Goal: Task Accomplishment & Management: Complete application form

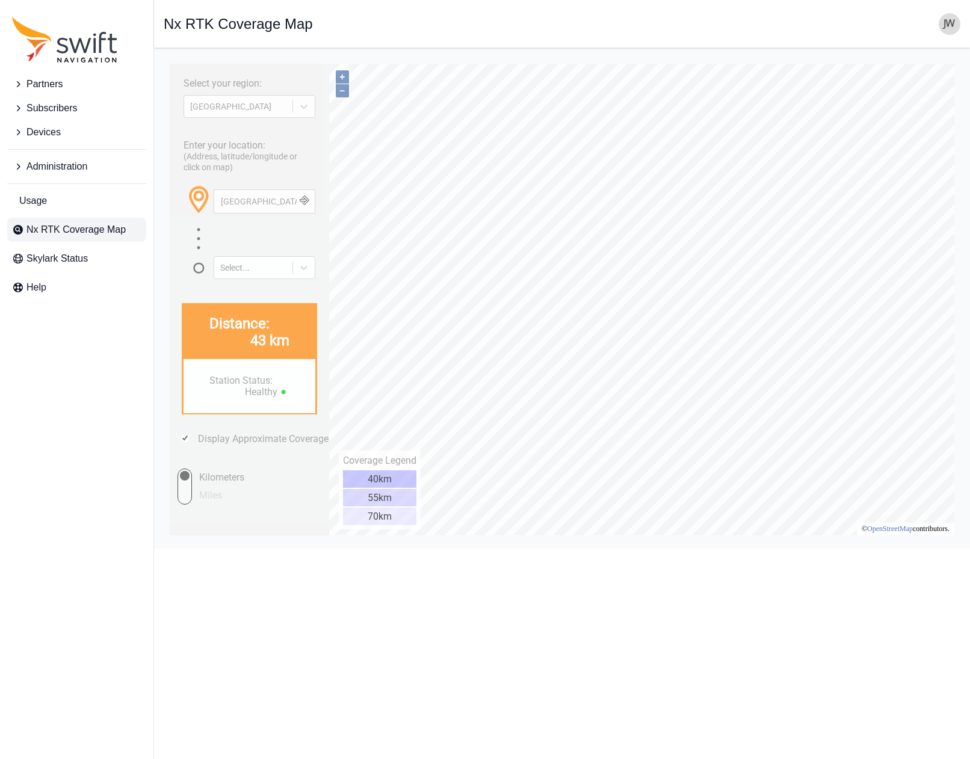
click at [28, 84] on span "Partners" at bounding box center [44, 84] width 36 height 14
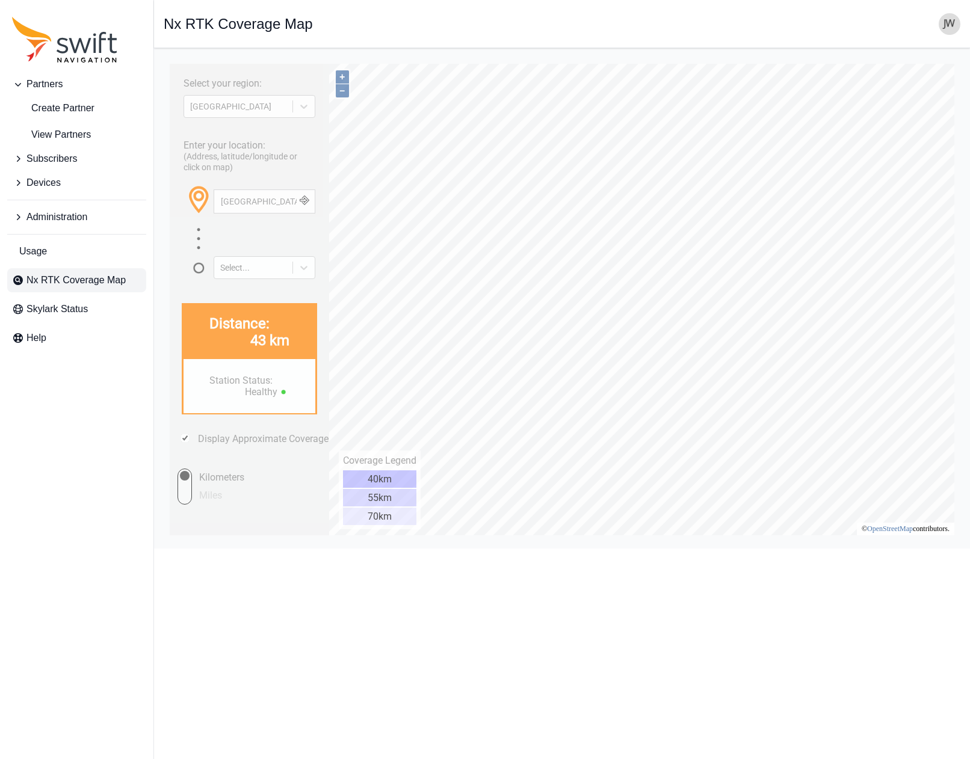
click at [952, 26] on img "button" at bounding box center [950, 24] width 22 height 22
click at [872, 100] on link "Administration" at bounding box center [902, 97] width 135 height 22
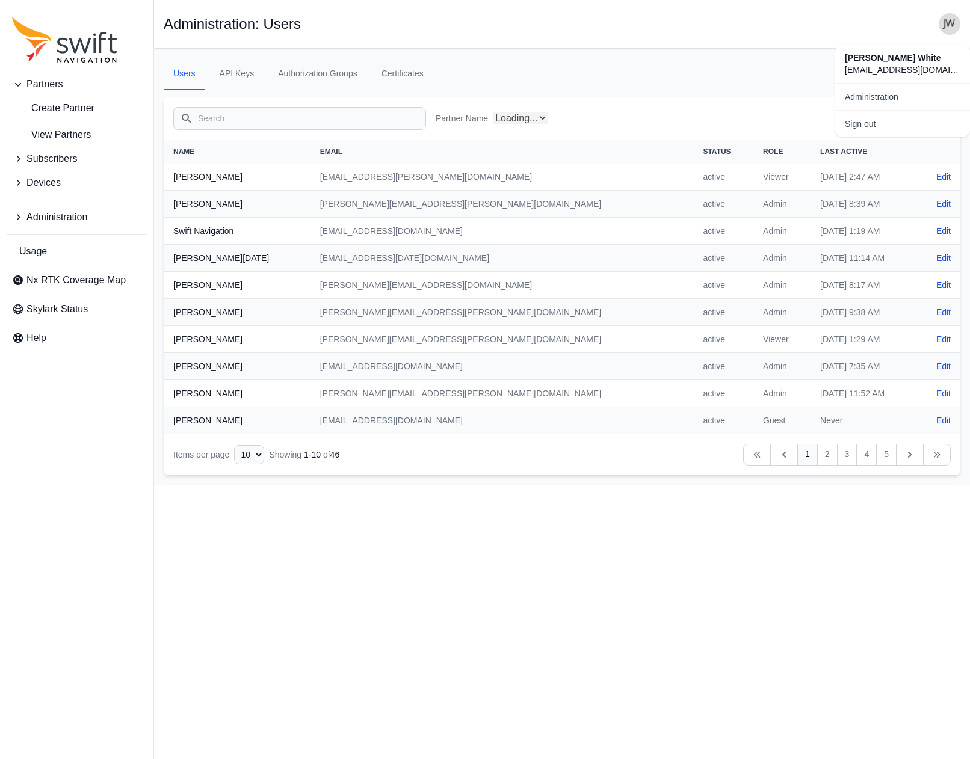
select select "ab3272ce-40d0-4c94-a524-96a758ab755c"
click at [728, 85] on ul "Users API Keys Authorization Groups Certificates" at bounding box center [562, 74] width 797 height 32
click at [864, 117] on link "Invite User" at bounding box center [893, 118] width 116 height 22
select select "ab3272ce-40d0-4c94-a524-96a758ab755c"
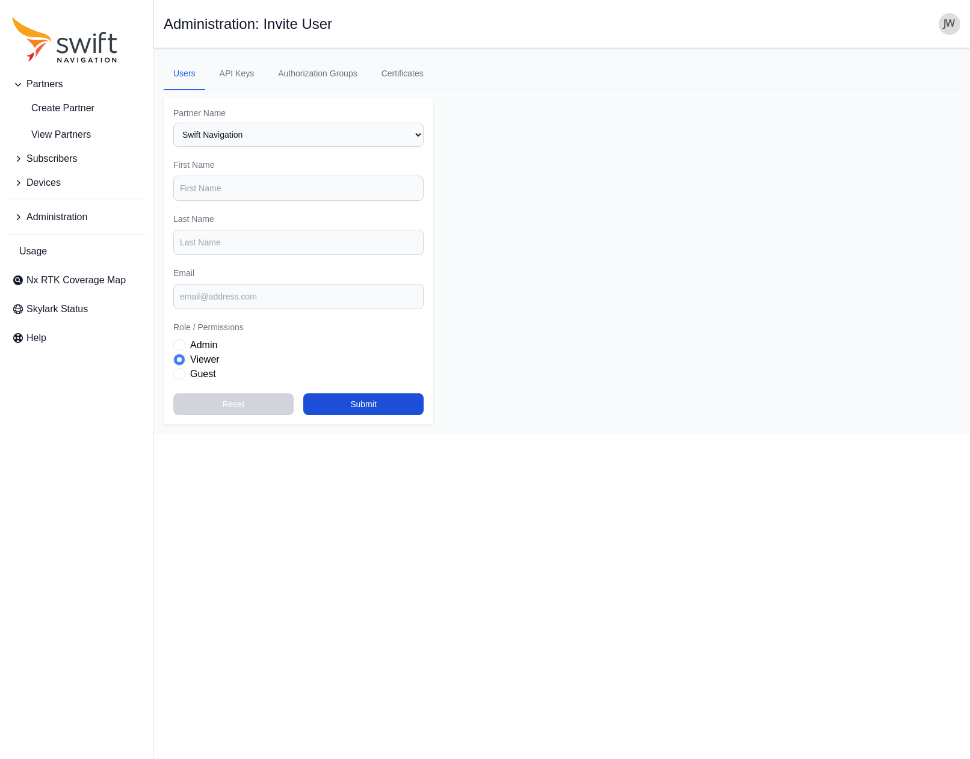
select select "ab3272ce-40d0-4c94-a524-96a758ab755c"
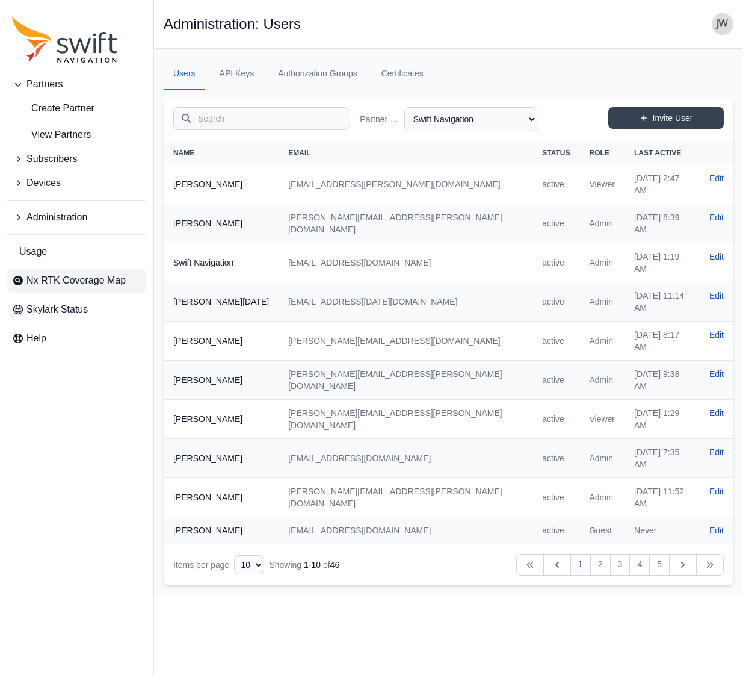
click at [58, 284] on span "Nx RTK Coverage Map" at bounding box center [75, 280] width 99 height 14
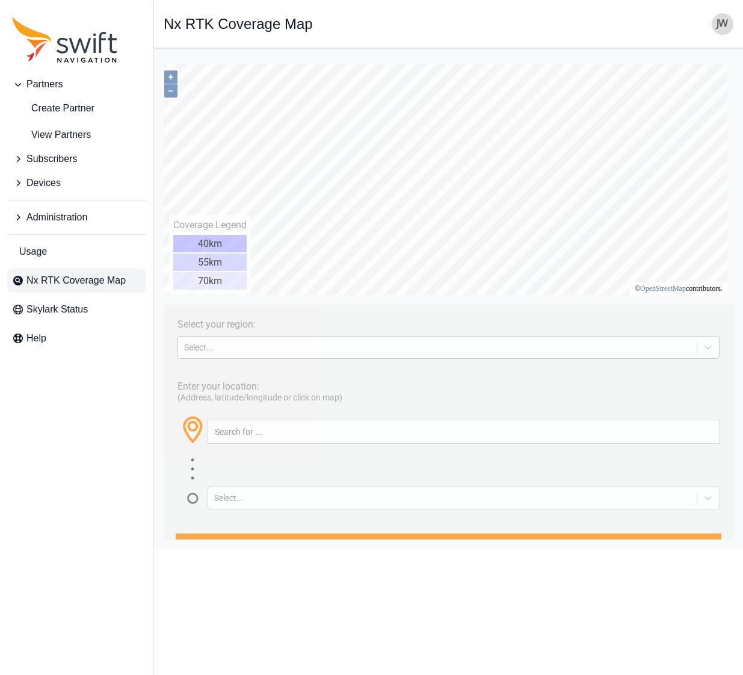
click at [257, 349] on div "Select..." at bounding box center [437, 347] width 507 height 10
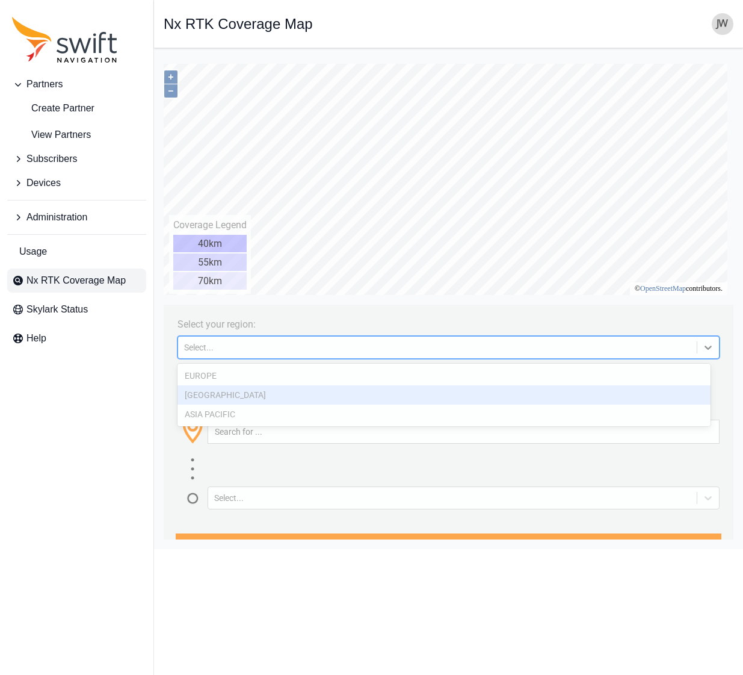
click at [241, 395] on div "[GEOGRAPHIC_DATA]" at bounding box center [444, 394] width 533 height 19
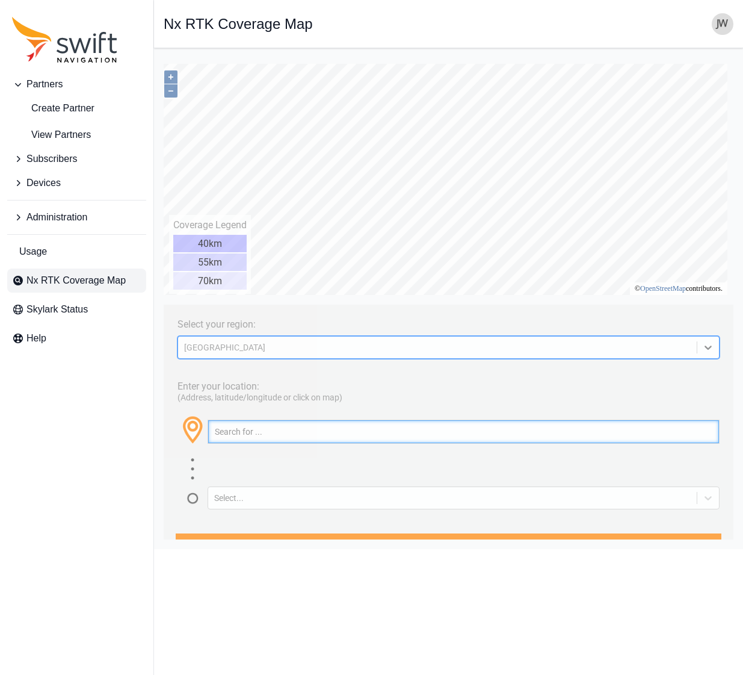
click at [232, 433] on input "text" at bounding box center [463, 431] width 511 height 23
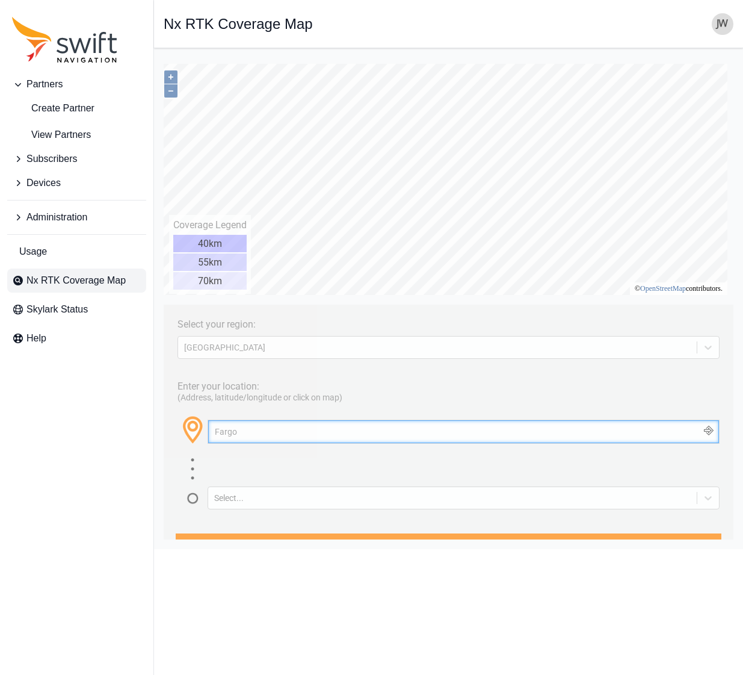
type input "Fargo"
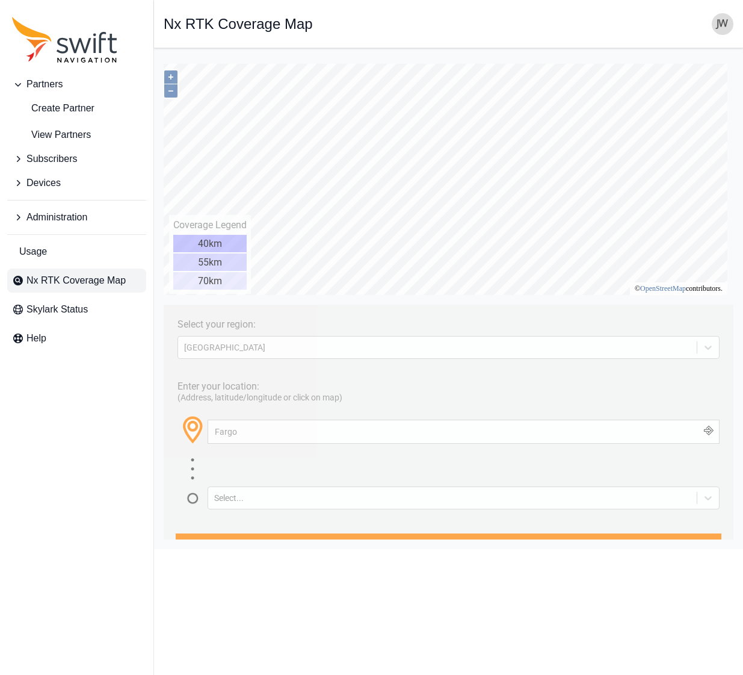
click at [700, 432] on button "button" at bounding box center [709, 431] width 20 height 23
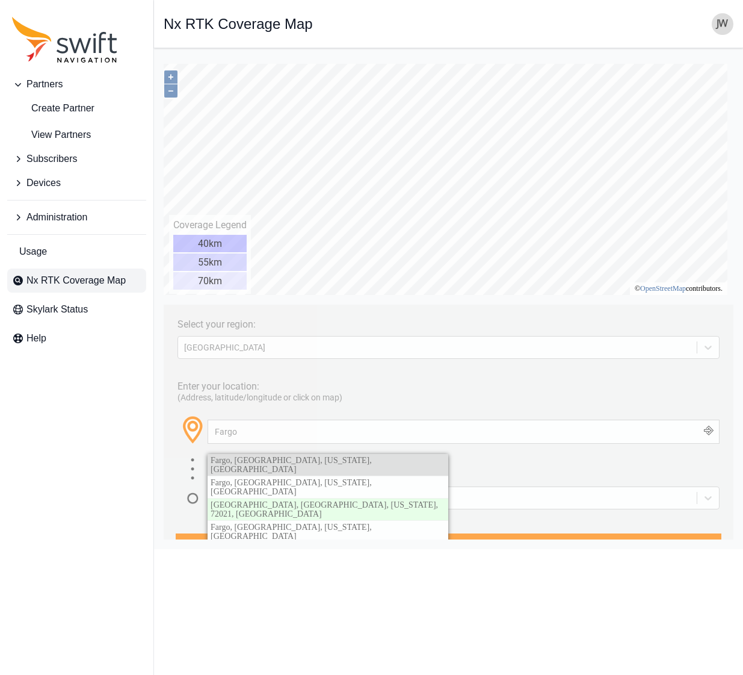
click at [385, 465] on link "Fargo, [GEOGRAPHIC_DATA], [US_STATE], [GEOGRAPHIC_DATA]" at bounding box center [328, 465] width 241 height 22
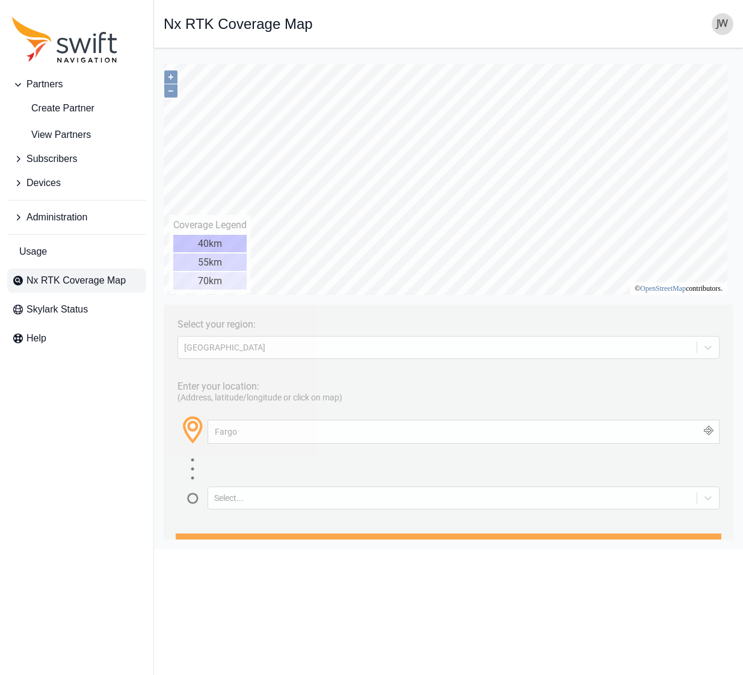
click at [64, 85] on button "Partners" at bounding box center [76, 84] width 139 height 24
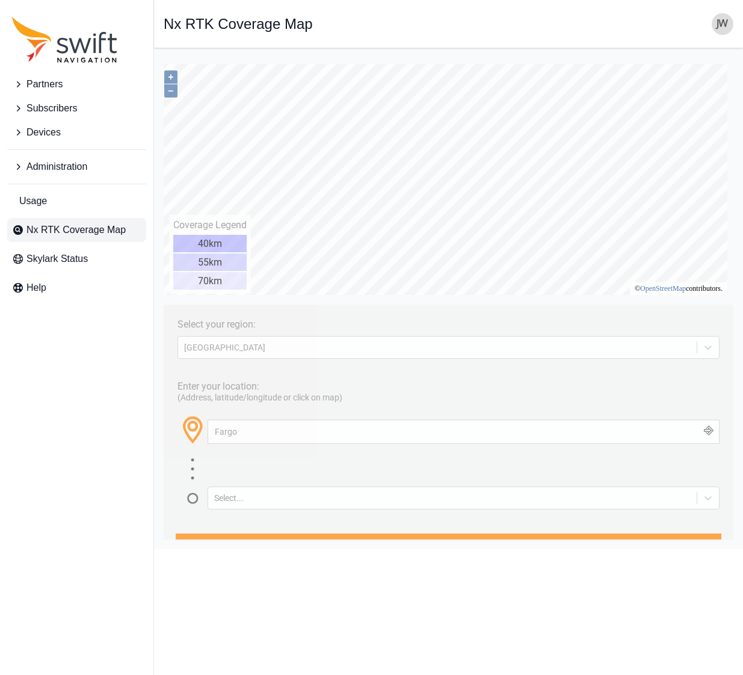
click at [61, 85] on span "Partners" at bounding box center [44, 84] width 36 height 14
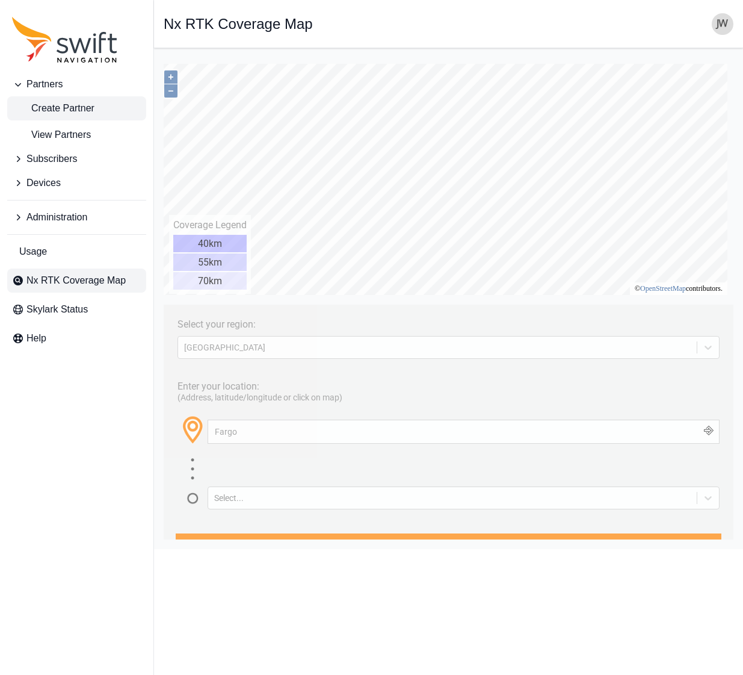
click at [67, 110] on span "Create Partner" at bounding box center [53, 108] width 82 height 14
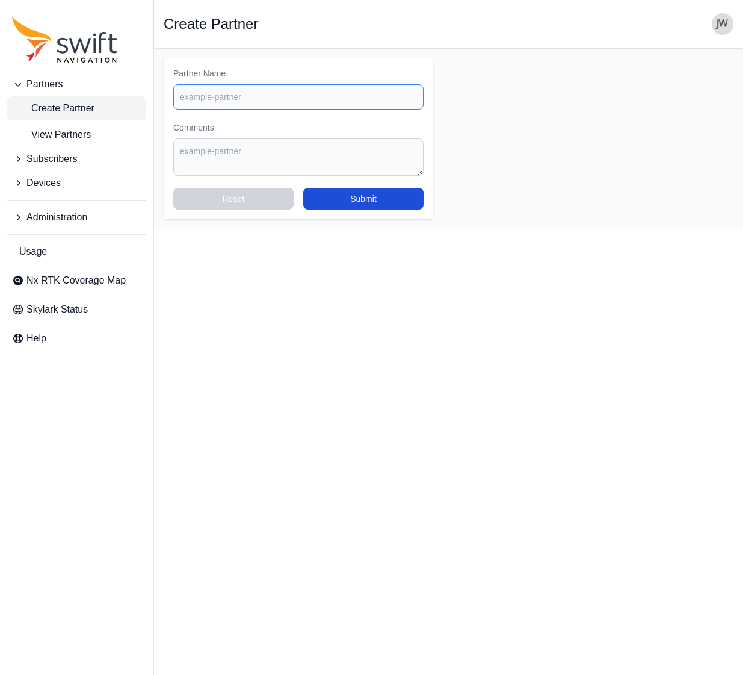
click at [219, 100] on input "Partner Name" at bounding box center [298, 96] width 250 height 25
click at [211, 102] on input "Partner Name" at bounding box center [298, 96] width 250 height 25
paste input "Bench Mark Equipment & Supplies Inc."
type input "Bench Mark Equipment & Supplies Inc."
drag, startPoint x: 206, startPoint y: 159, endPoint x: 154, endPoint y: 151, distance: 52.3
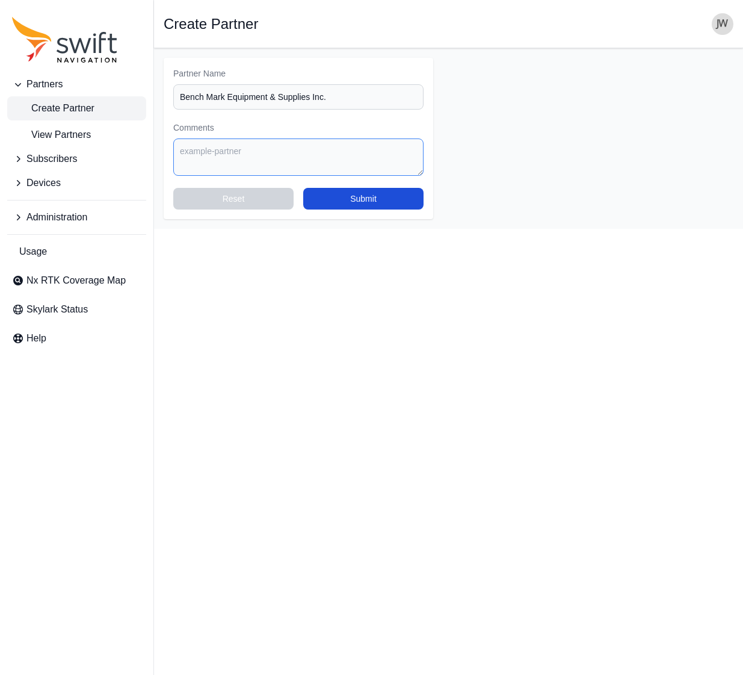
click at [206, 159] on textarea "Comments" at bounding box center [298, 156] width 250 height 37
paste textarea "Bench Mark Equipment & Supplies Inc."
type textarea "[DATE] Bench Mark Equipment & Supplies Inc. is a potential reseller JW"
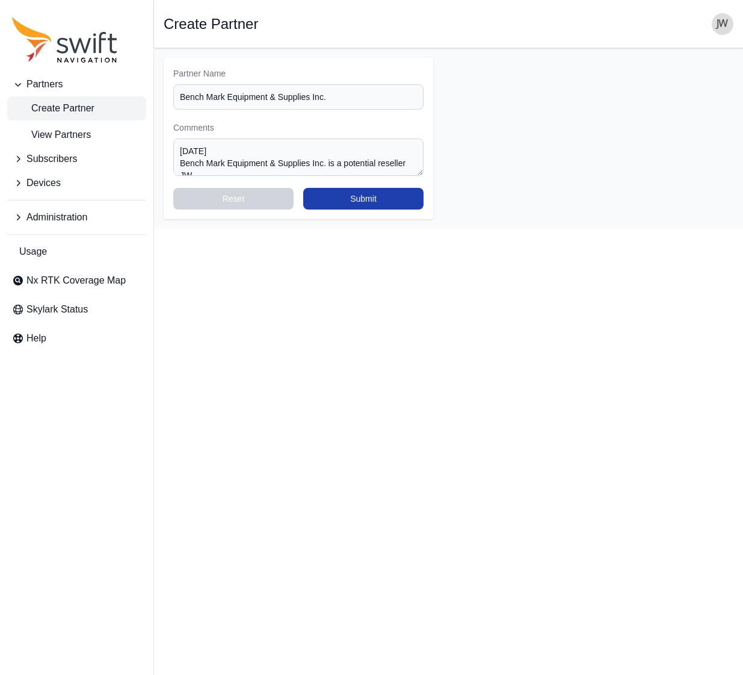
click at [353, 202] on button "Submit" at bounding box center [363, 199] width 120 height 22
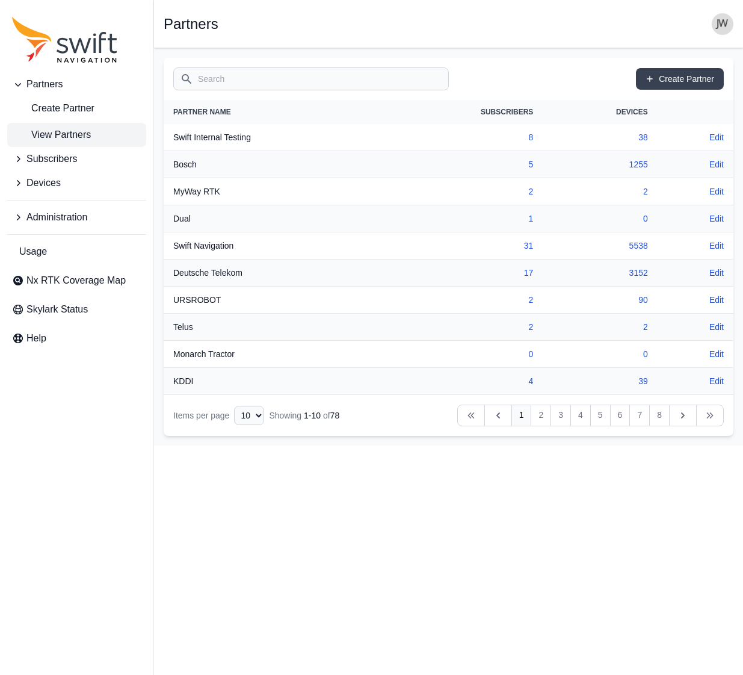
click at [720, 22] on img "button" at bounding box center [723, 24] width 22 height 22
click at [649, 96] on link "Administration" at bounding box center [675, 97] width 135 height 22
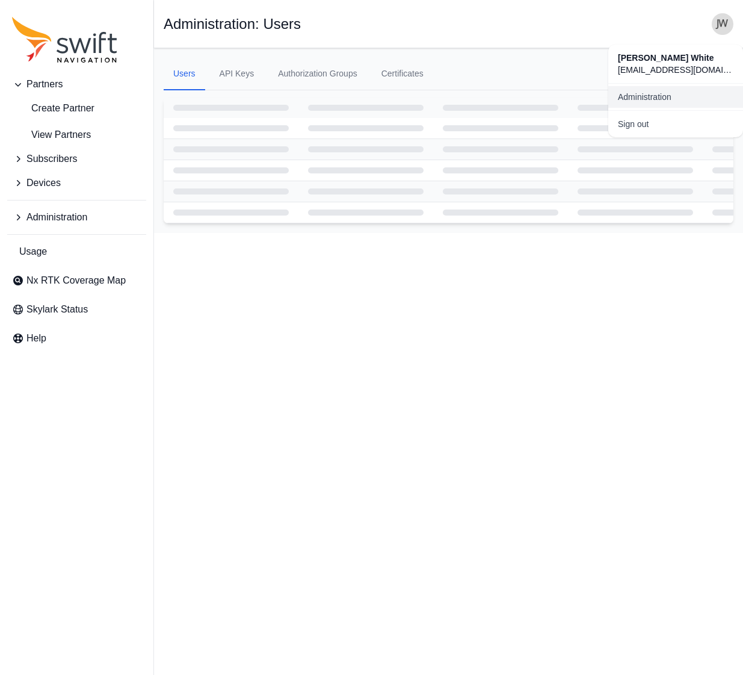
select select "ab3272ce-40d0-4c94-a524-96a758ab755c"
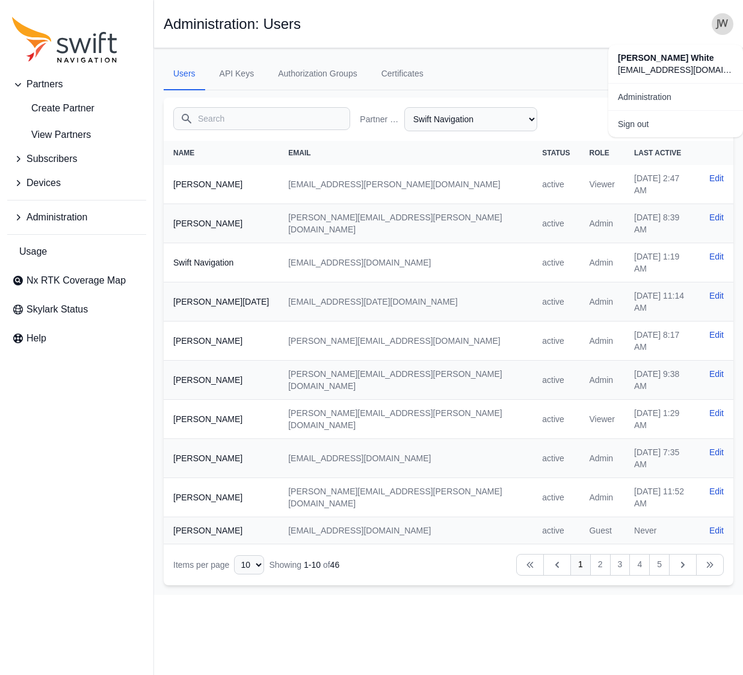
click at [541, 56] on main "Open sidebar Administration: Users Users API Keys Authorization Groups Certific…" at bounding box center [448, 321] width 589 height 546
click at [648, 116] on icon at bounding box center [644, 118] width 8 height 8
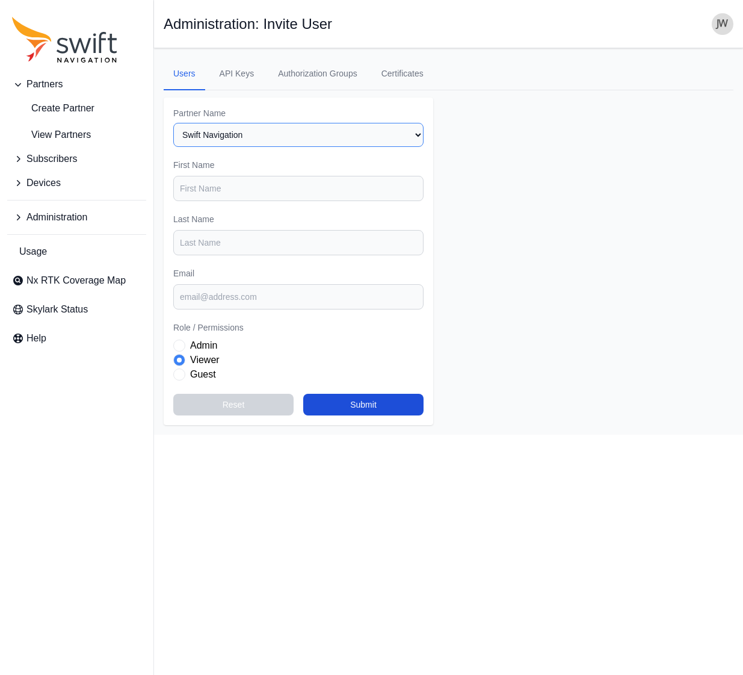
select select "8e53e0a1-21ac-4e4e-b959-56c701a08397"
type input "[PERSON_NAME]"
paste input "[PERSON_NAME][EMAIL_ADDRESS][DOMAIN_NAME]"
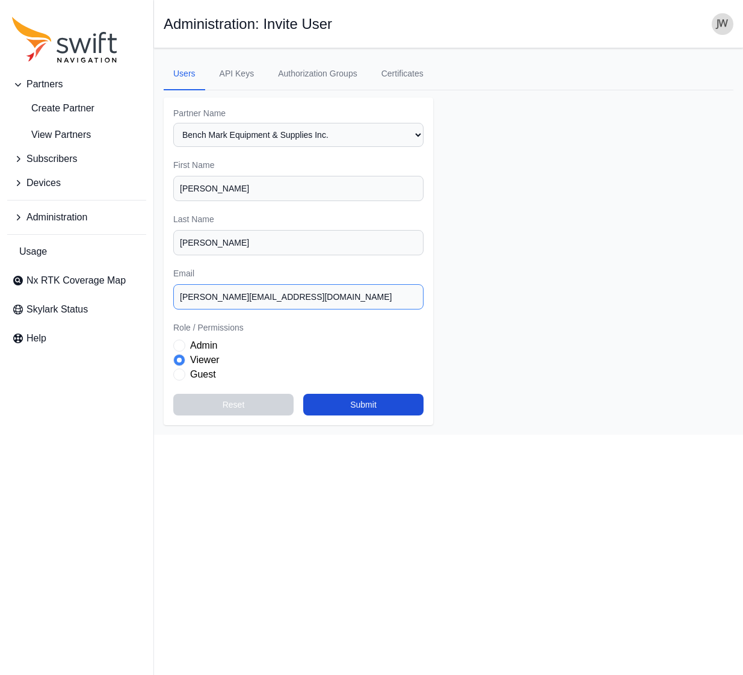
type input "[PERSON_NAME][EMAIL_ADDRESS][DOMAIN_NAME]"
click at [312, 434] on html "Partners Create Partner View Partners Subscribers Devices Administration Usage …" at bounding box center [371, 217] width 743 height 434
click at [311, 284] on input "[PERSON_NAME][EMAIL_ADDRESS][DOMAIN_NAME]" at bounding box center [298, 296] width 250 height 25
click at [361, 396] on button "Submit" at bounding box center [363, 405] width 120 height 22
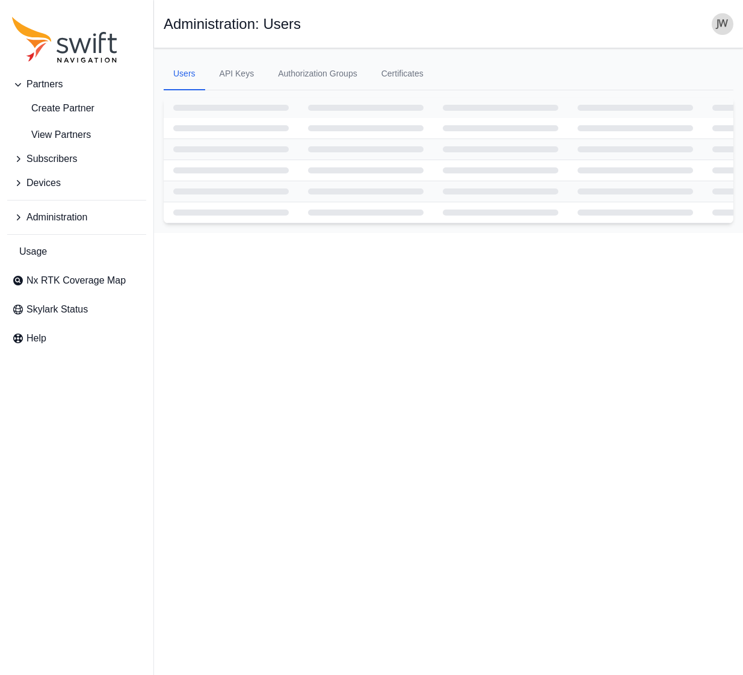
select select "8e53e0a1-21ac-4e4e-b959-56c701a08397"
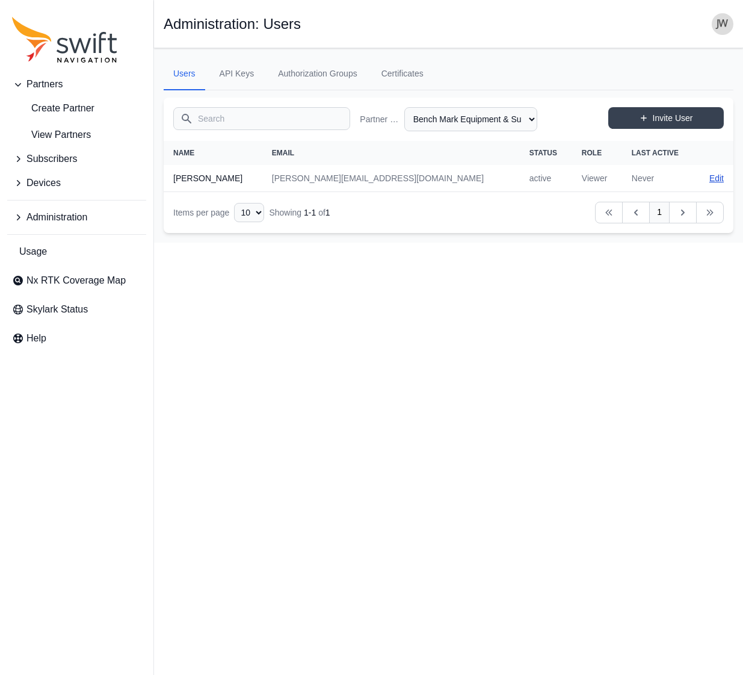
click at [716, 178] on link "Edit" at bounding box center [716, 178] width 14 height 12
select select "8e53e0a1-21ac-4e4e-b959-56c701a08397"
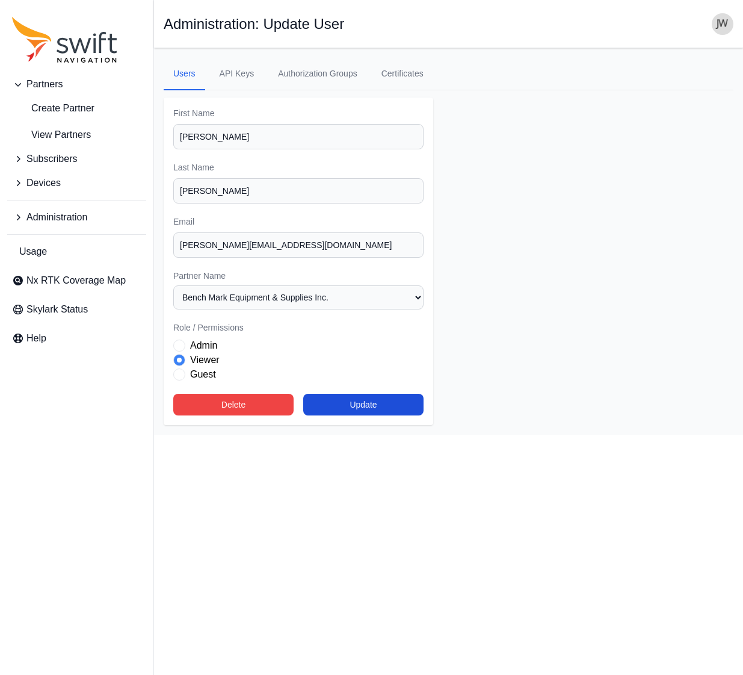
select select "8e53e0a1-21ac-4e4e-b959-56c701a08397"
